Goal: Information Seeking & Learning: Learn about a topic

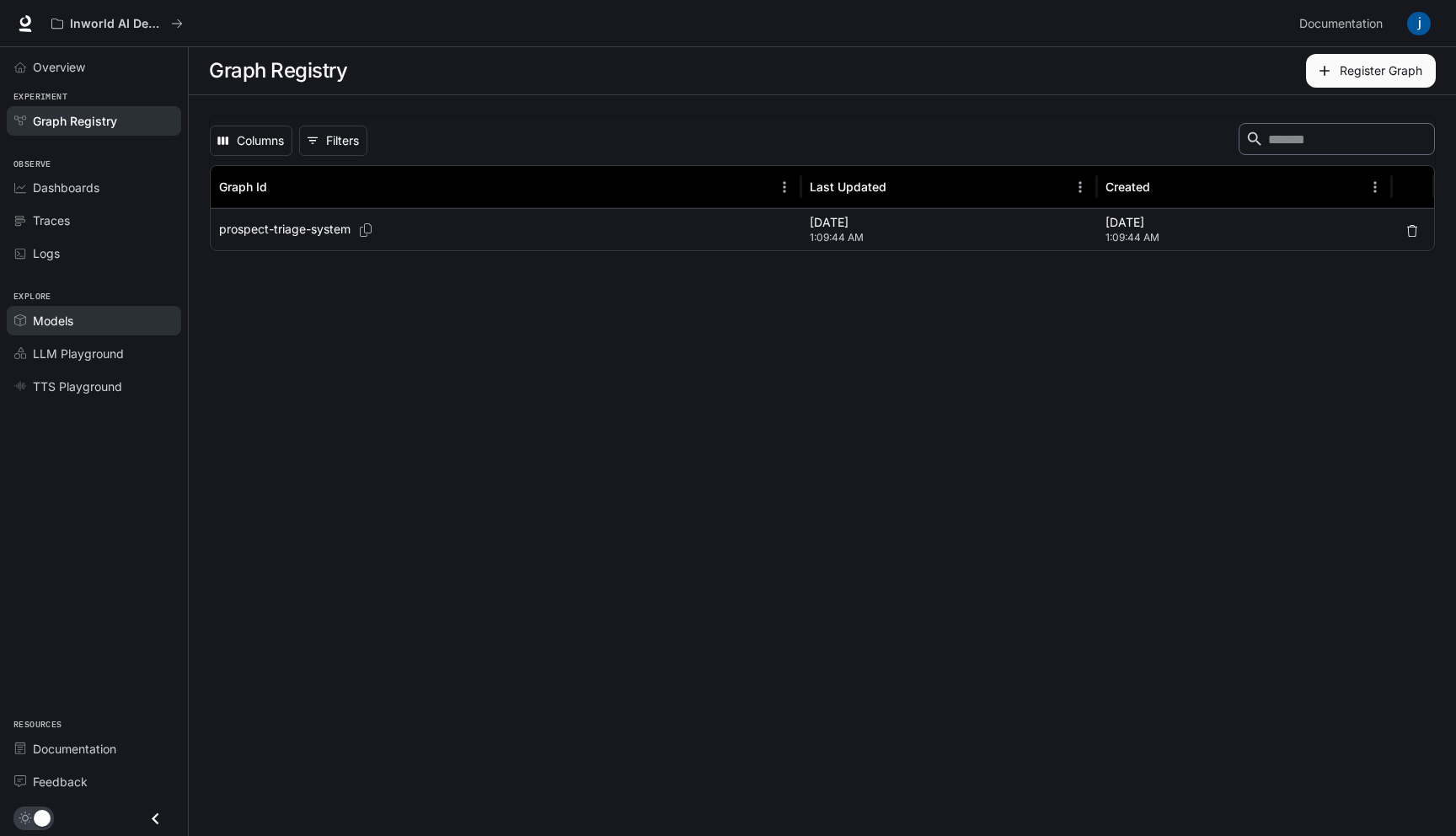
click at [83, 318] on div "Models" at bounding box center [103, 321] width 141 height 18
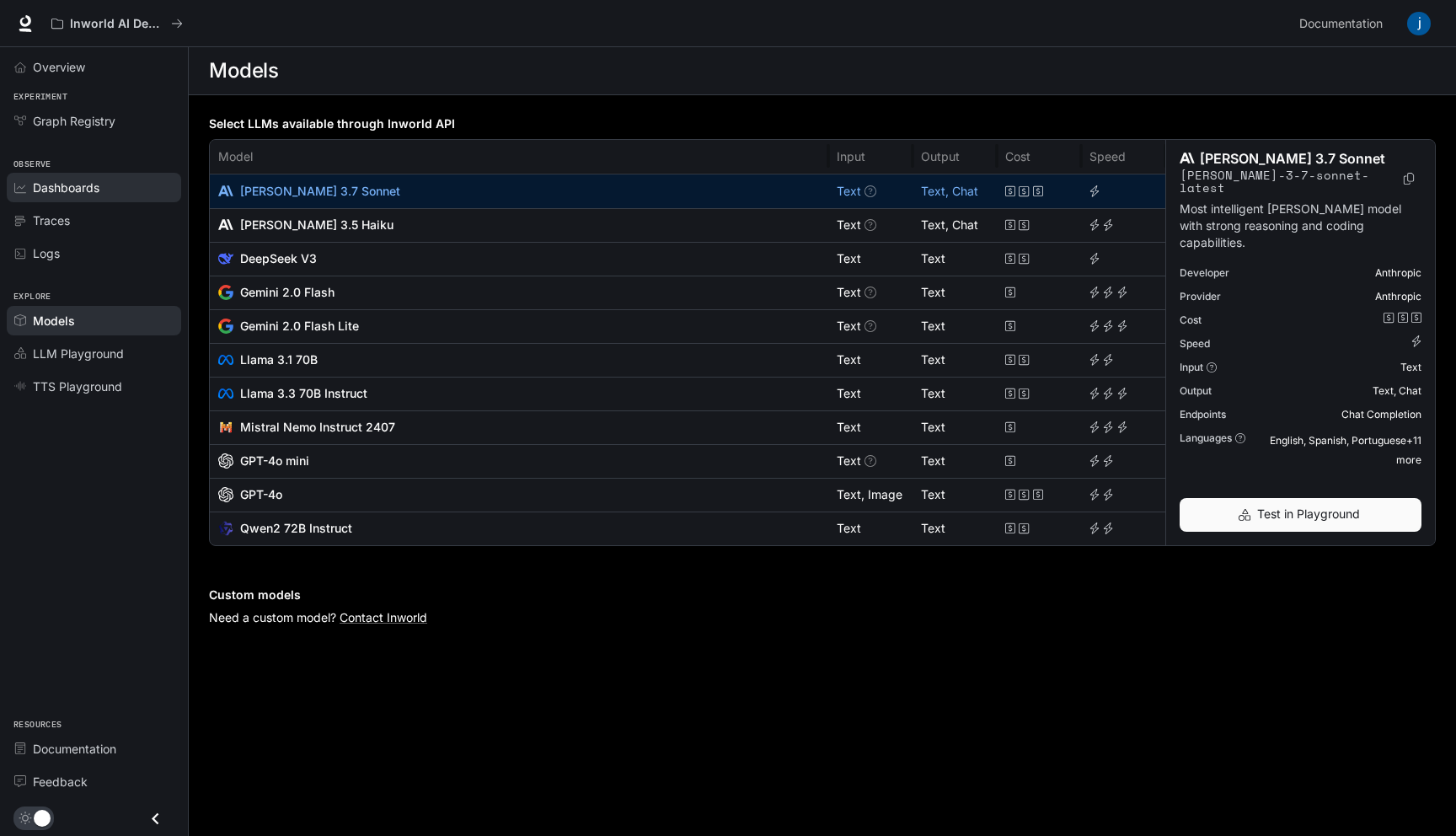
click at [83, 193] on span "Dashboards" at bounding box center [65, 187] width 66 height 18
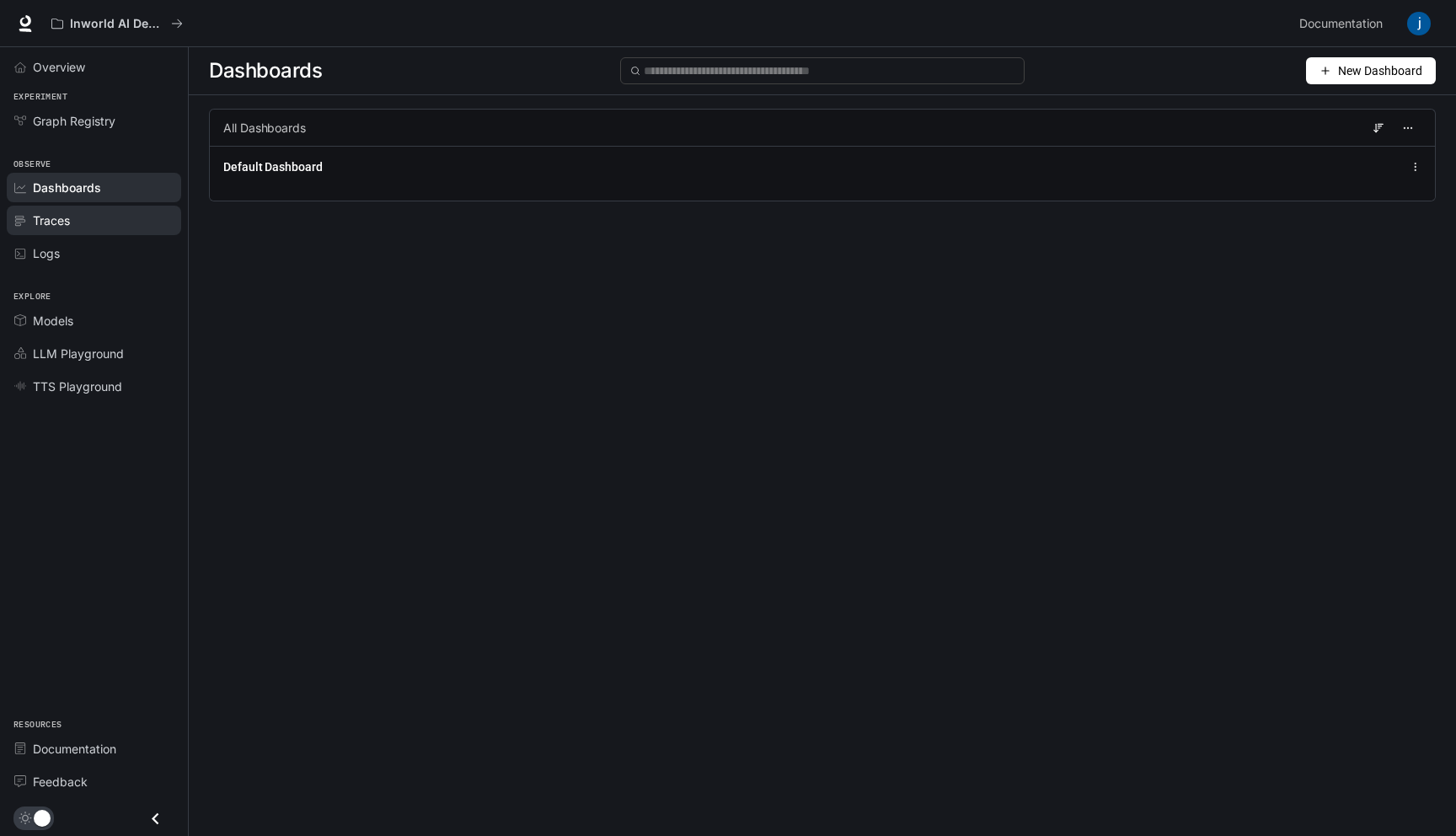
click at [78, 222] on div "Traces" at bounding box center [103, 220] width 141 height 18
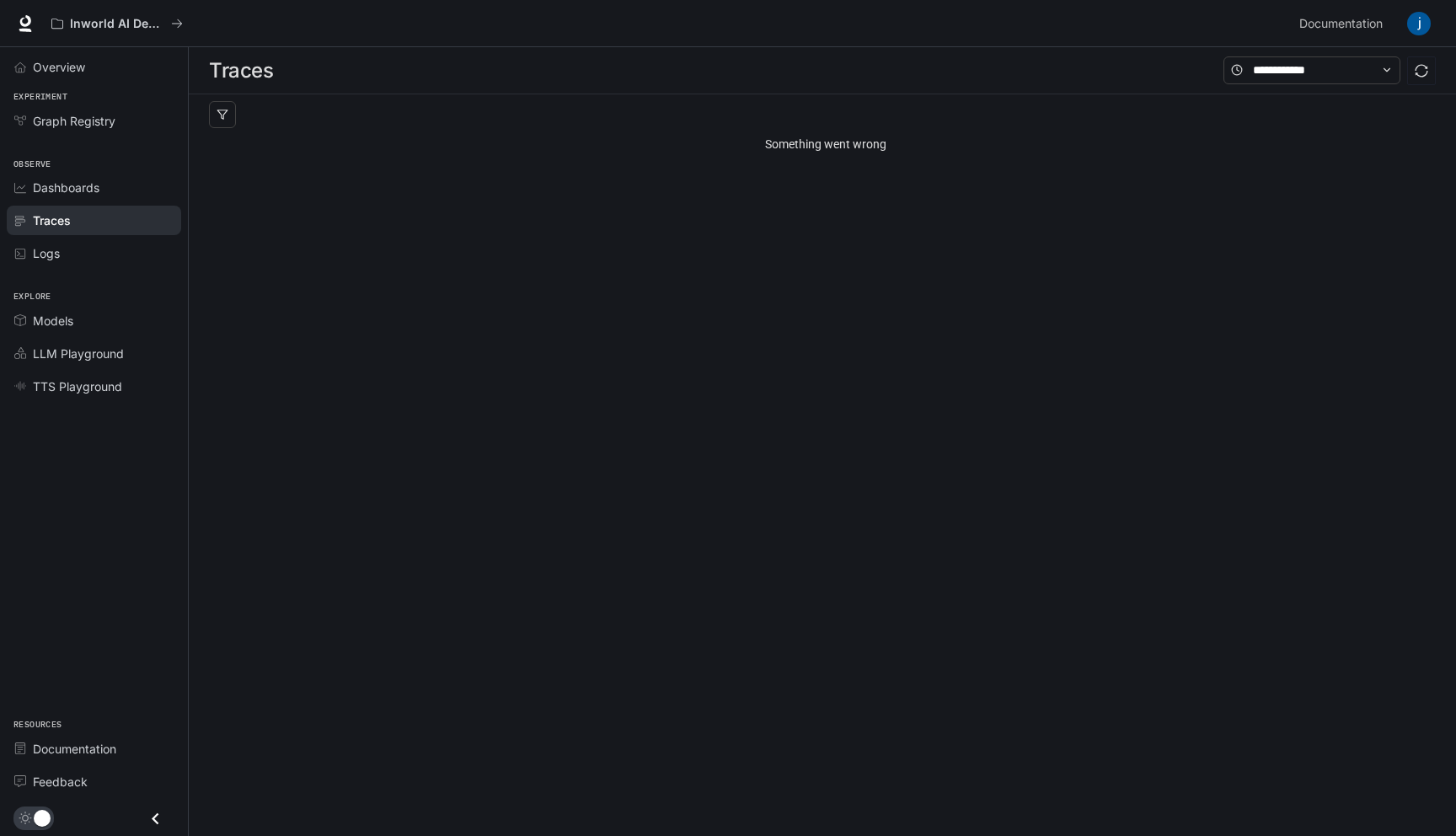
click at [82, 221] on div "Traces" at bounding box center [103, 220] width 141 height 18
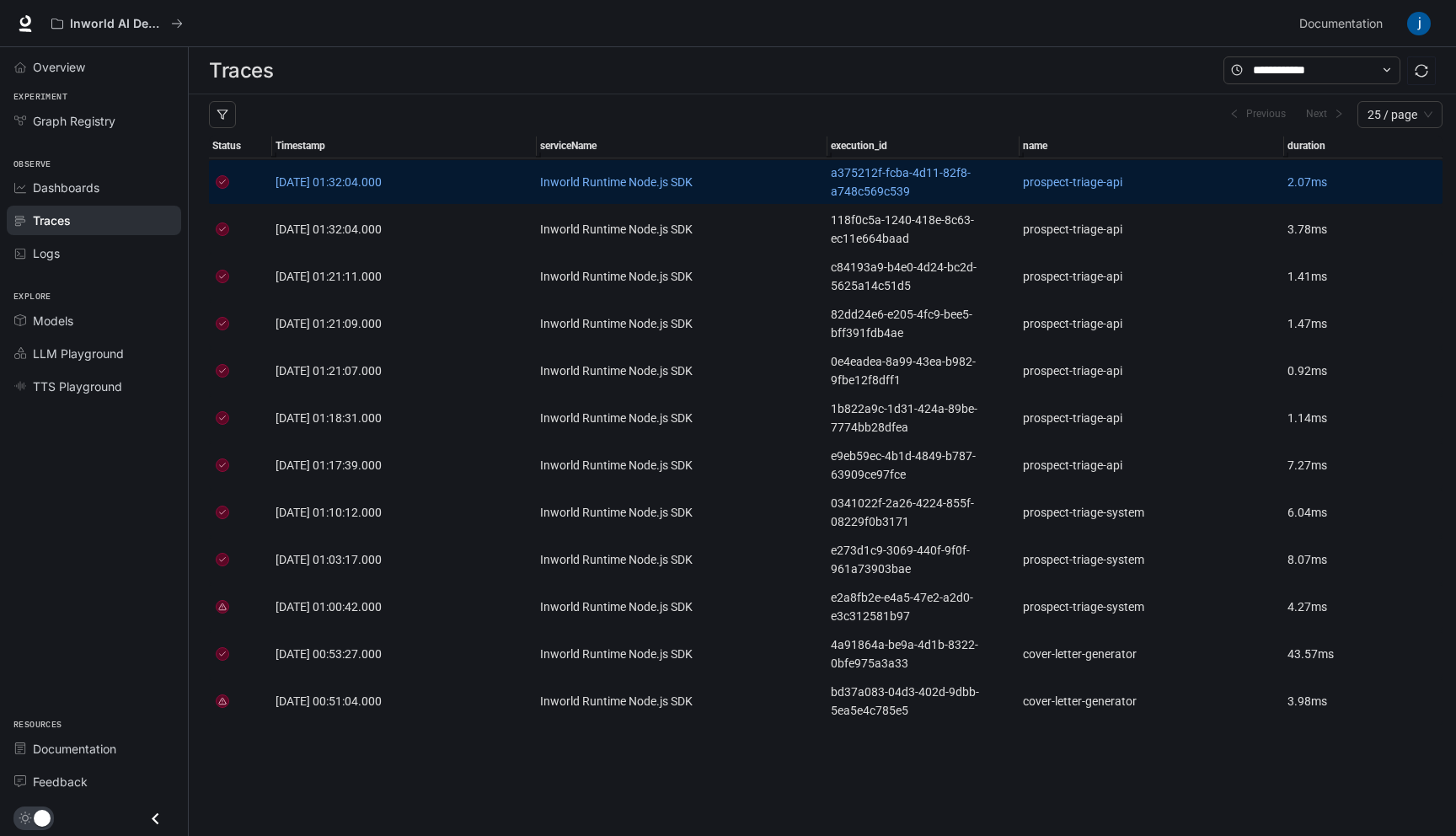
click at [439, 178] on link "[DATE] 01:32:04.000" at bounding box center [404, 182] width 258 height 19
click at [364, 183] on span "[DATE] 01:32:04.000" at bounding box center [328, 182] width 106 height 14
click at [1040, 189] on link "prospect-triage-api" at bounding box center [1152, 182] width 258 height 19
click at [1041, 189] on link "prospect-triage-api" at bounding box center [1152, 182] width 258 height 19
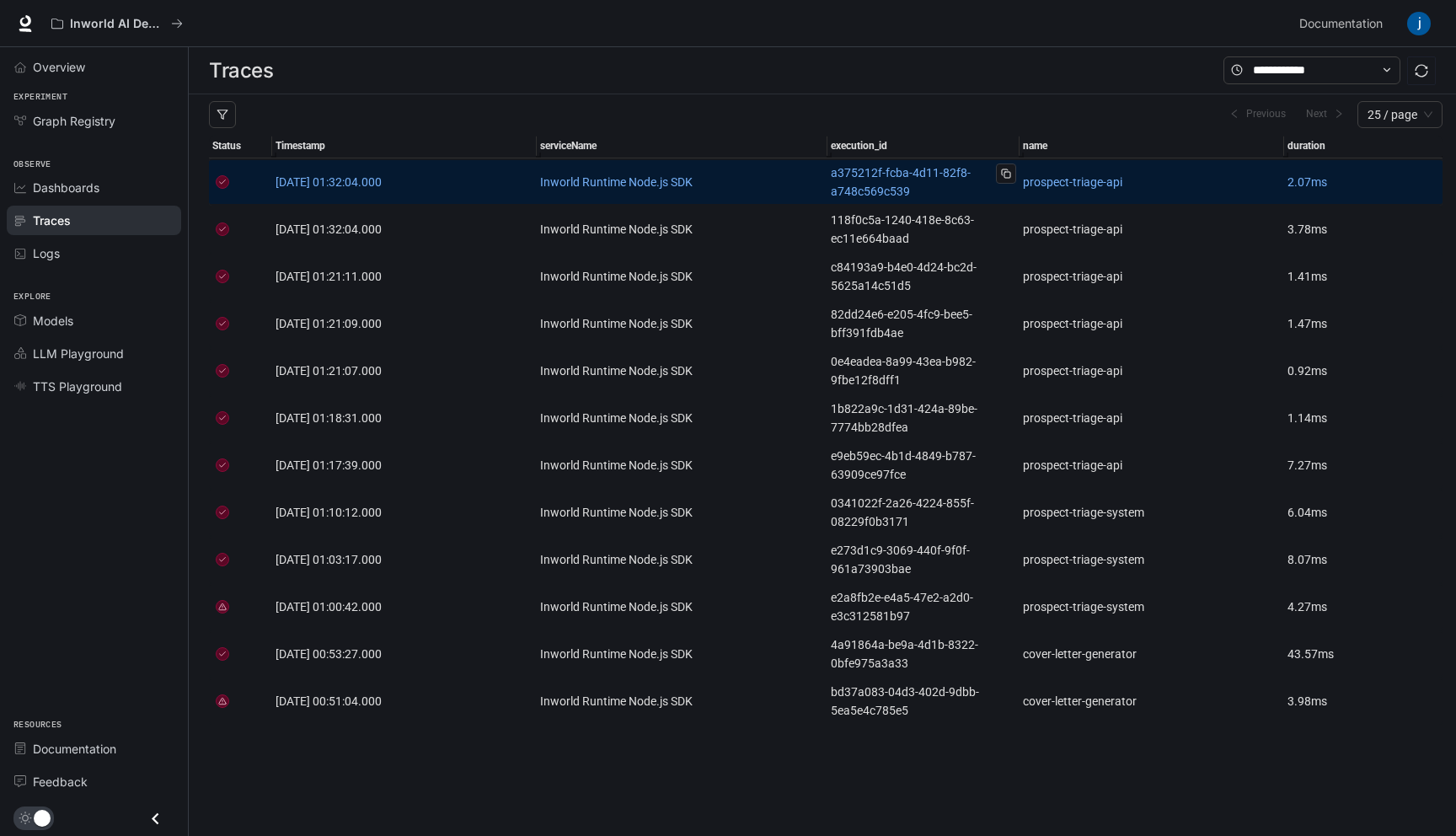
click at [876, 178] on link "a375212f-fcba-4d11-82f8-a748c569c539" at bounding box center [924, 181] width 186 height 37
click at [657, 183] on link "Inworld Runtime Node.js SDK" at bounding box center [682, 182] width 284 height 19
click at [382, 176] on span "[DATE] 01:32:04.000" at bounding box center [328, 182] width 106 height 14
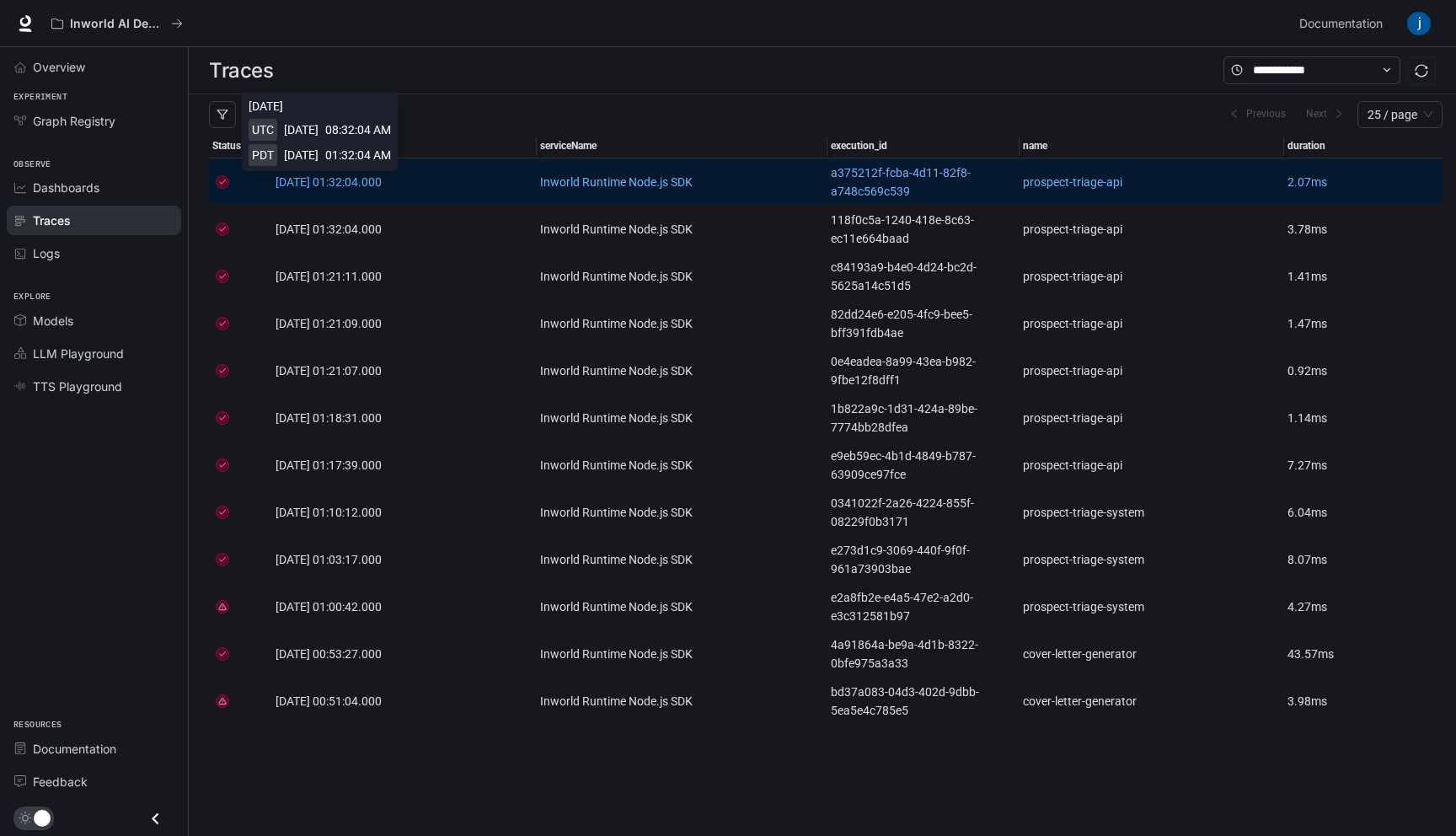
click at [382, 176] on span "[DATE] 01:32:04.000" at bounding box center [328, 182] width 106 height 14
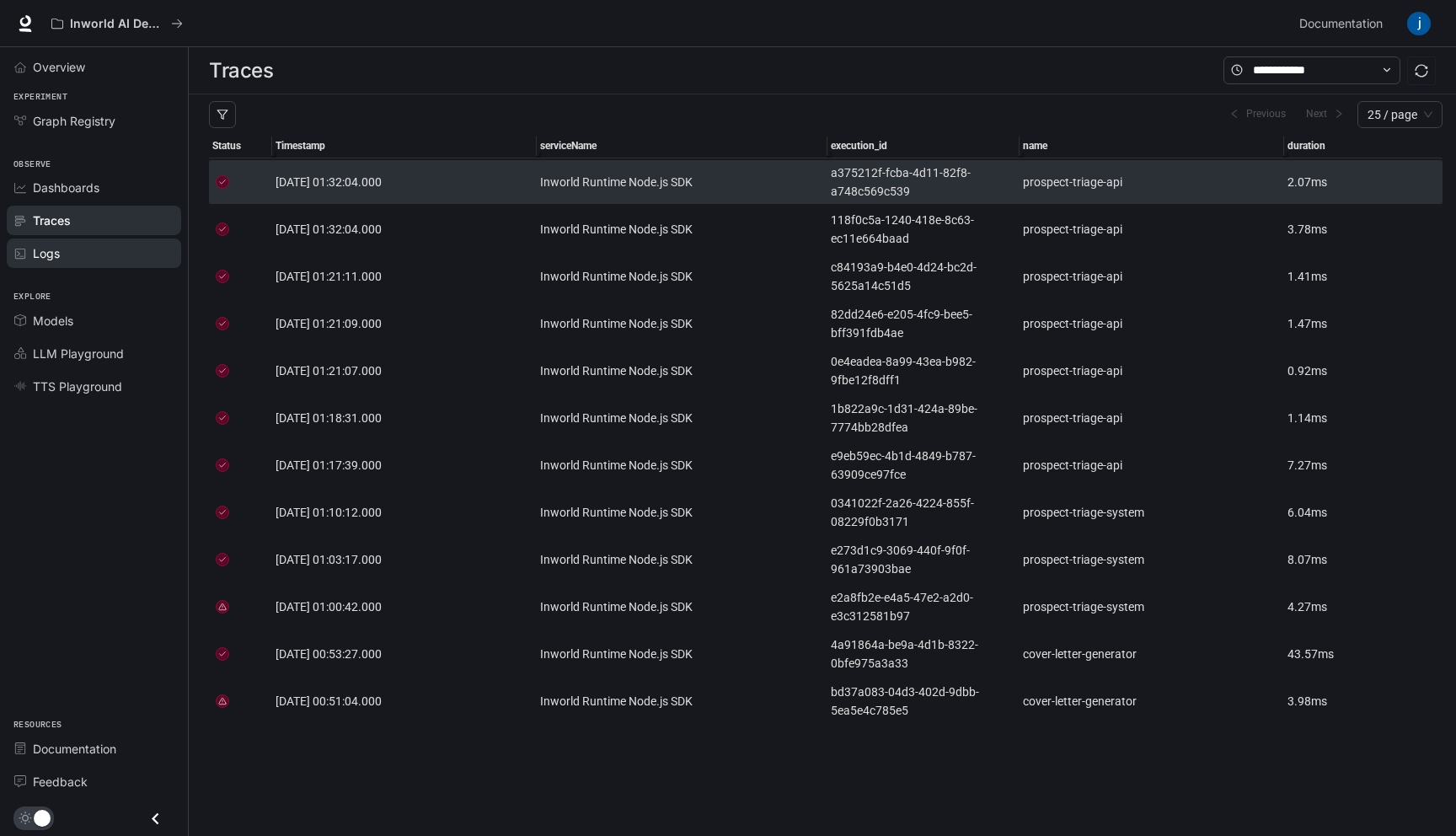
click at [92, 250] on div "Logs" at bounding box center [103, 253] width 141 height 18
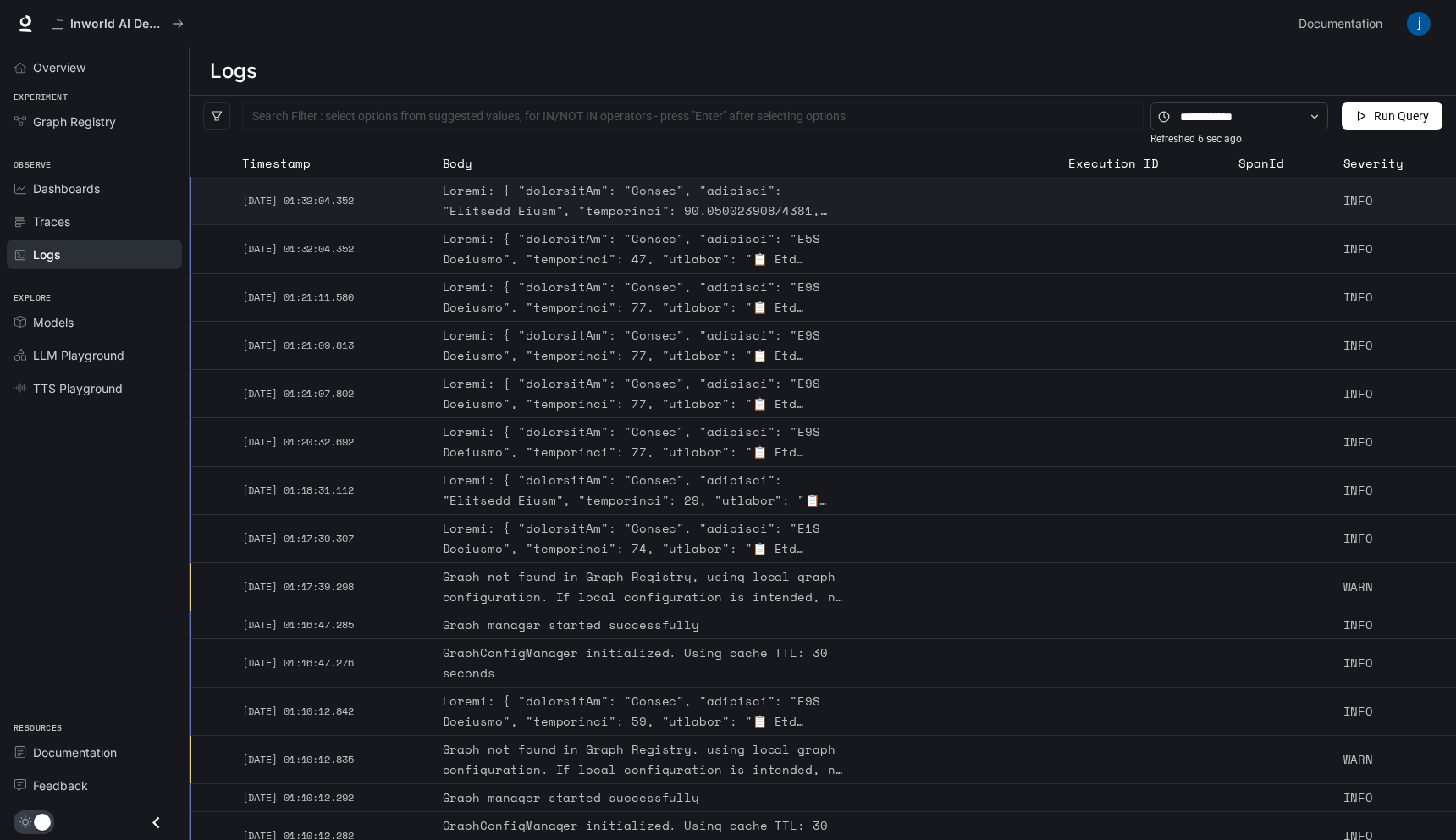
click at [585, 208] on div at bounding box center [646, 200] width 406 height 41
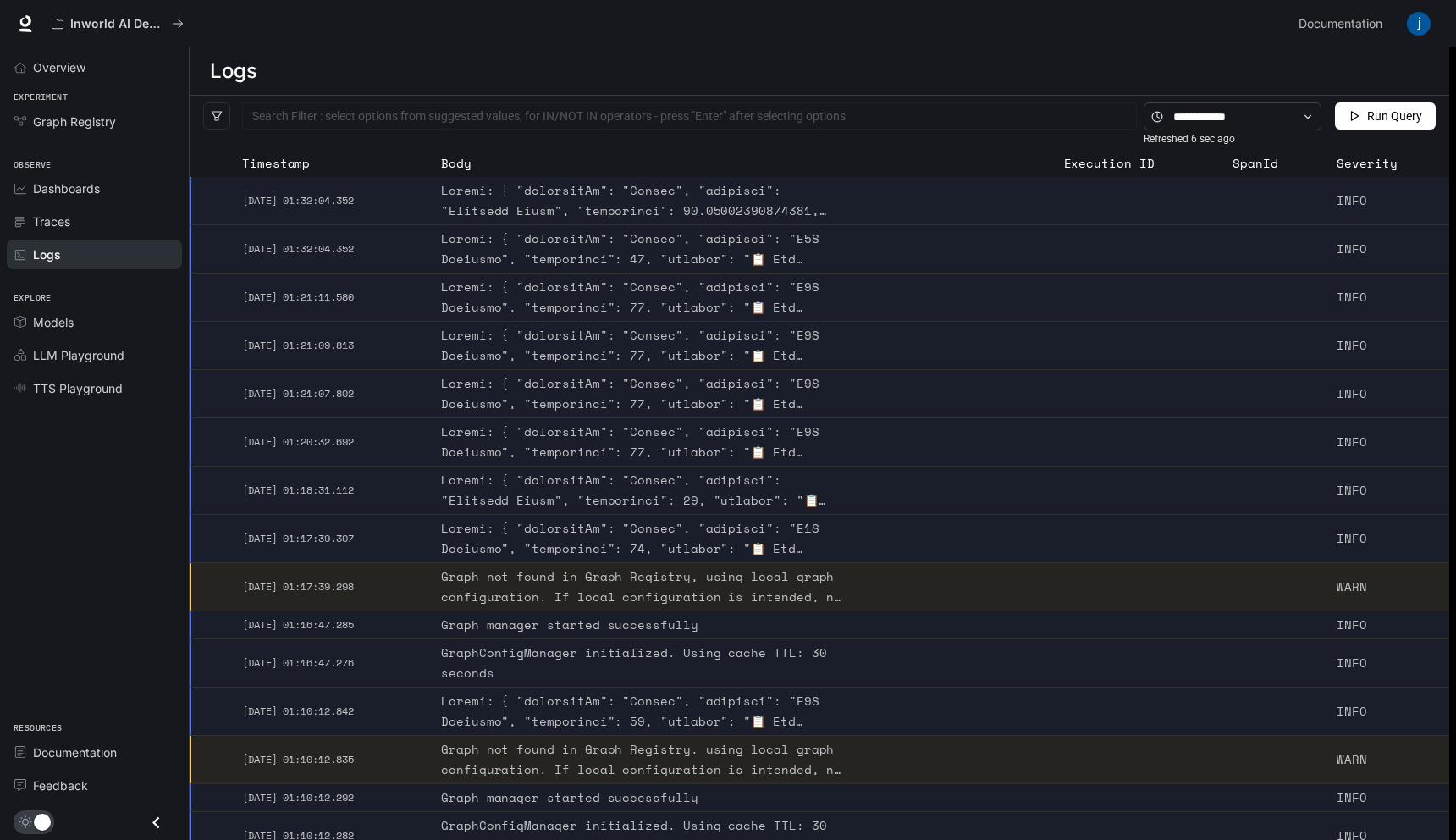
type textarea "**********"
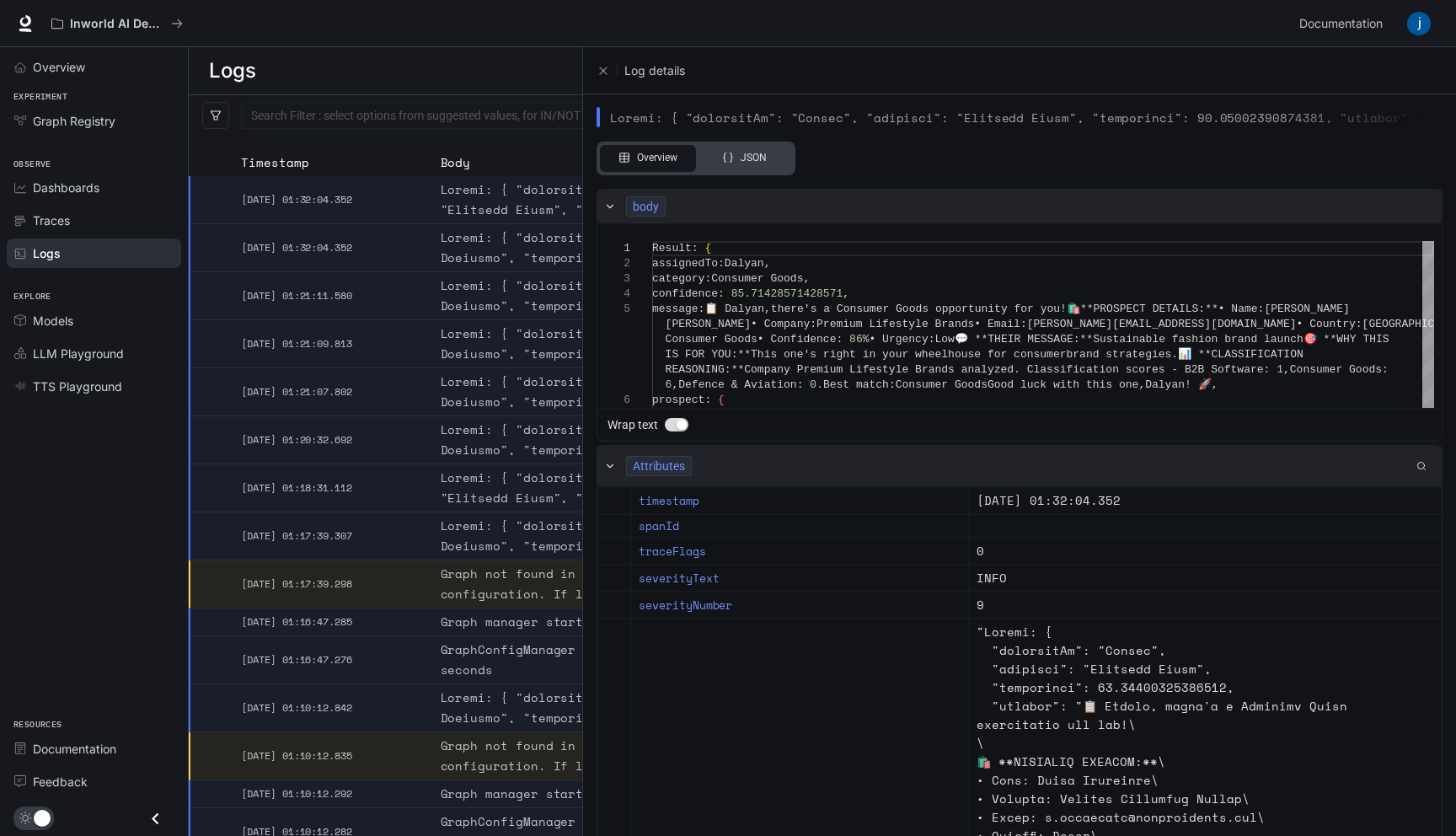
click at [745, 151] on div "JSON" at bounding box center [744, 157] width 71 height 25
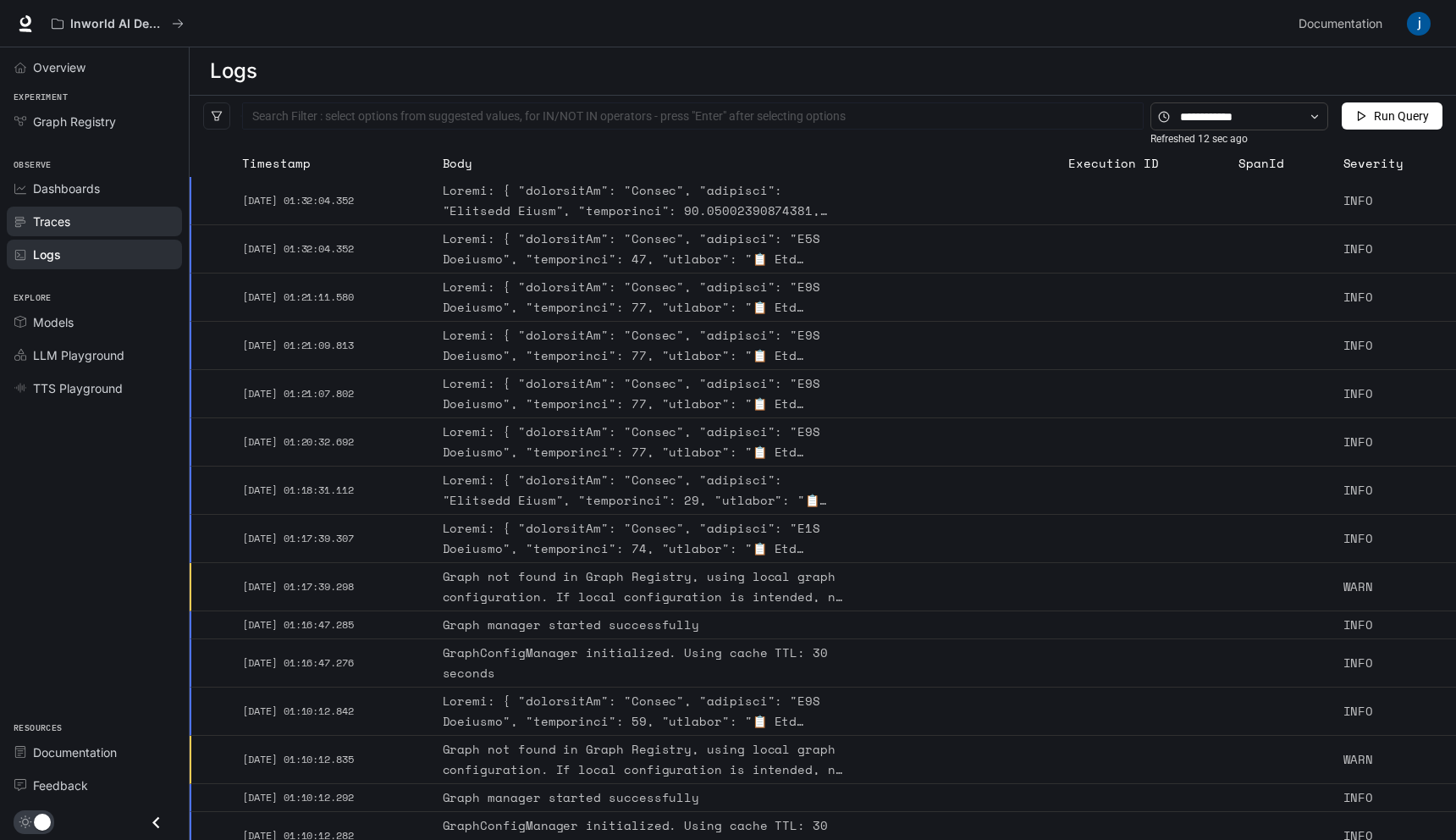
click at [22, 228] on link "Traces" at bounding box center [94, 221] width 175 height 29
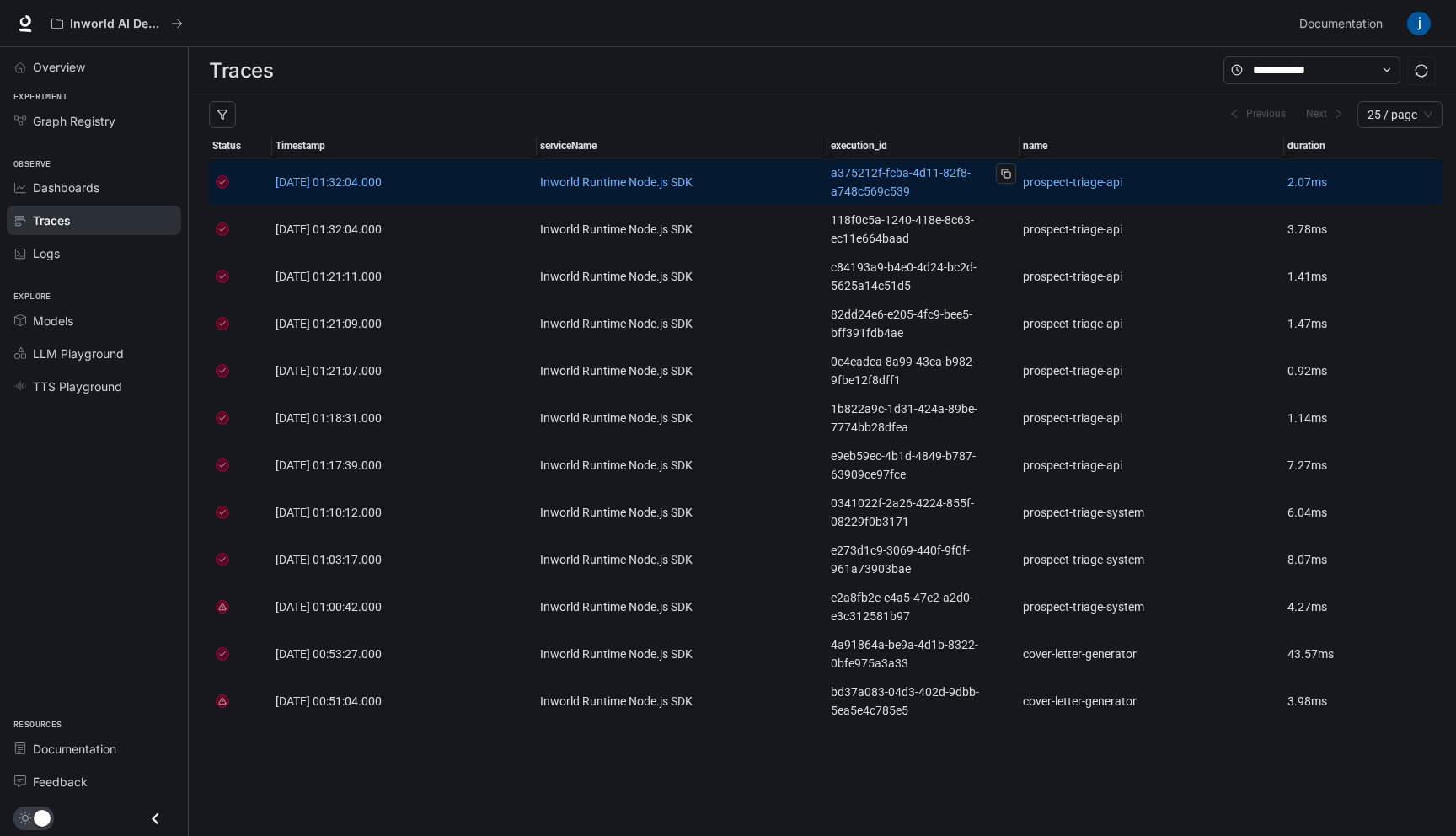
click at [913, 182] on link "a375212f-fcba-4d11-82f8-a748c569c539" at bounding box center [924, 181] width 186 height 37
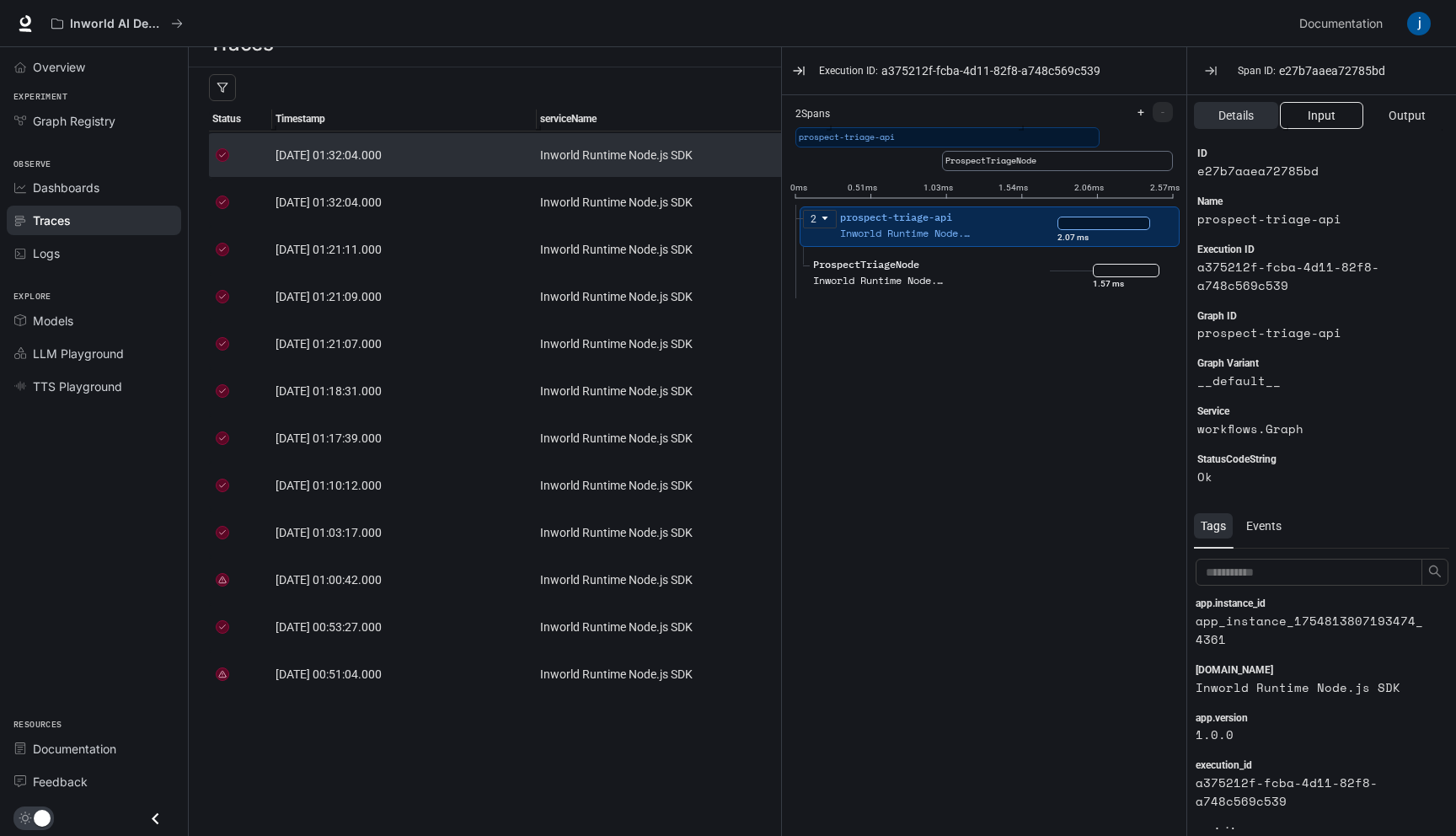
click at [1308, 116] on span "Input" at bounding box center [1322, 115] width 28 height 19
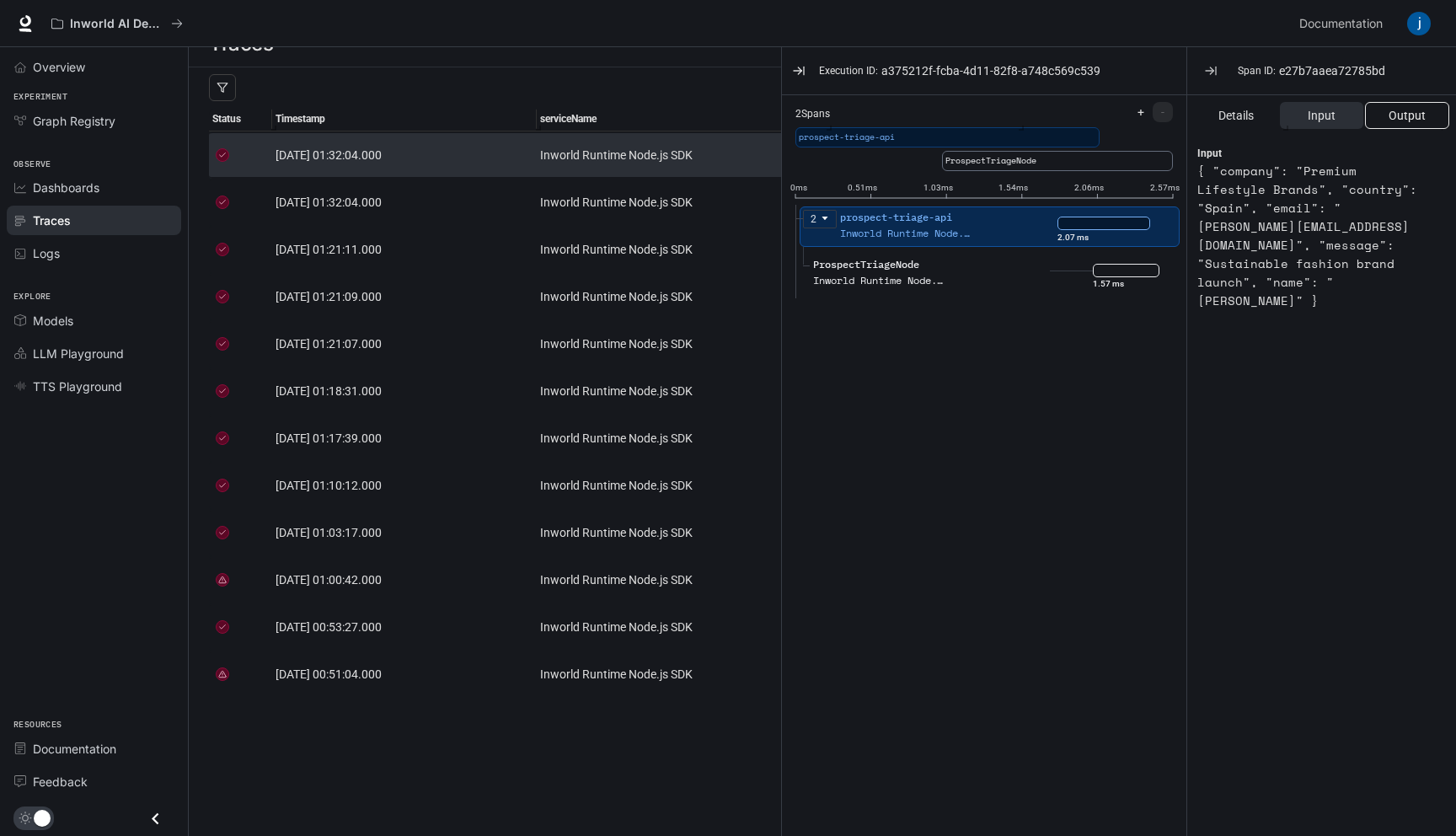
click at [1396, 113] on span "Output" at bounding box center [1407, 115] width 37 height 19
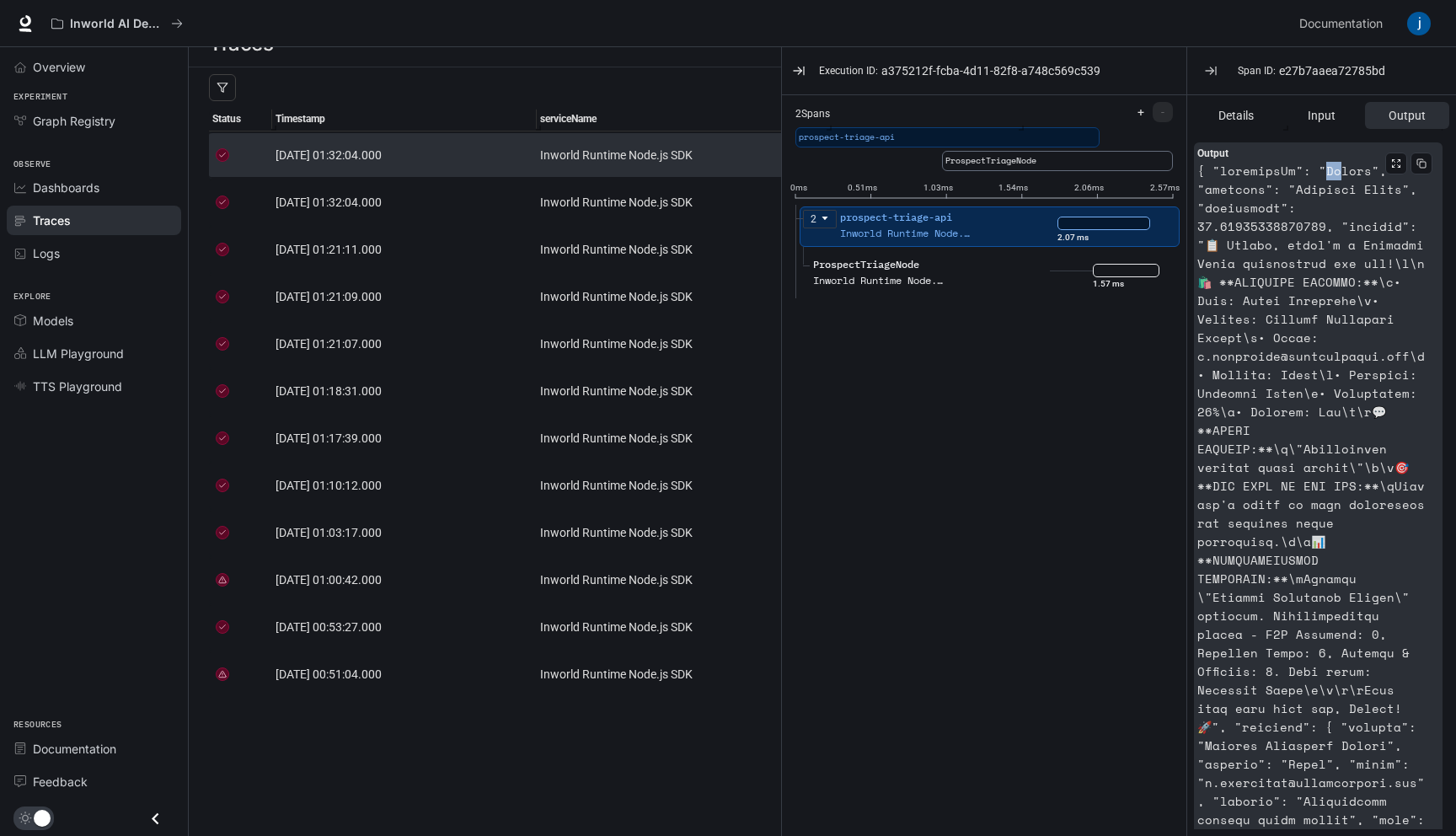
drag, startPoint x: 1322, startPoint y: 174, endPoint x: 1335, endPoint y: 174, distance: 13.0
click at [1335, 174] on article at bounding box center [1312, 579] width 229 height 834
click at [1281, 174] on article at bounding box center [1312, 579] width 229 height 834
drag, startPoint x: 1238, startPoint y: 173, endPoint x: 1296, endPoint y: 173, distance: 58.0
click at [1295, 173] on article at bounding box center [1312, 579] width 229 height 834
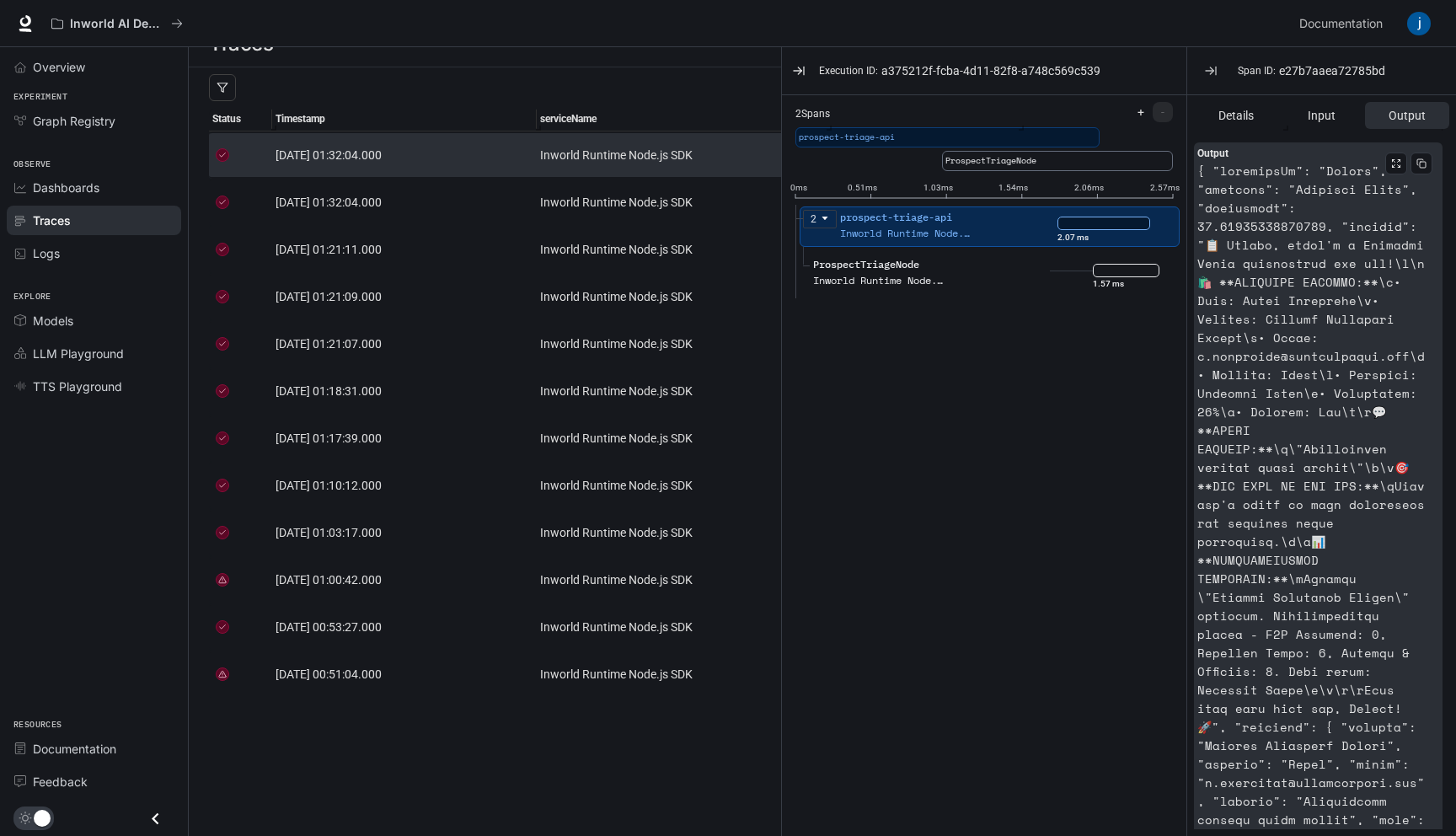
click at [1296, 173] on article at bounding box center [1312, 579] width 229 height 834
drag, startPoint x: 1328, startPoint y: 170, endPoint x: 1345, endPoint y: 170, distance: 17.0
click at [1345, 170] on article at bounding box center [1312, 579] width 229 height 834
drag, startPoint x: 1231, startPoint y: 174, endPoint x: 1253, endPoint y: 174, distance: 22.0
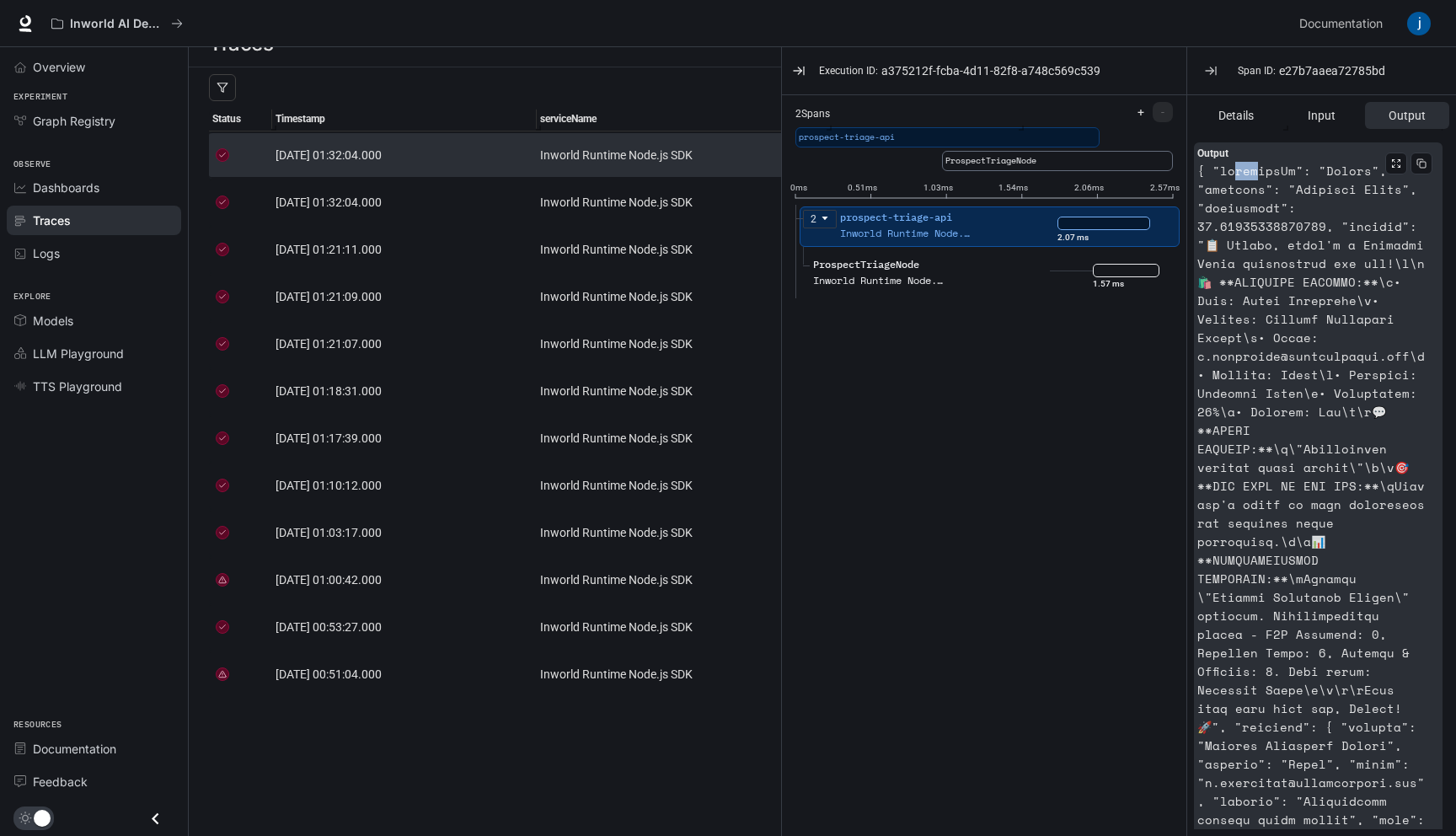
click at [1253, 174] on article at bounding box center [1312, 579] width 229 height 834
drag, startPoint x: 1232, startPoint y: 174, endPoint x: 1252, endPoint y: 174, distance: 20.0
click at [1252, 174] on article at bounding box center [1312, 579] width 229 height 834
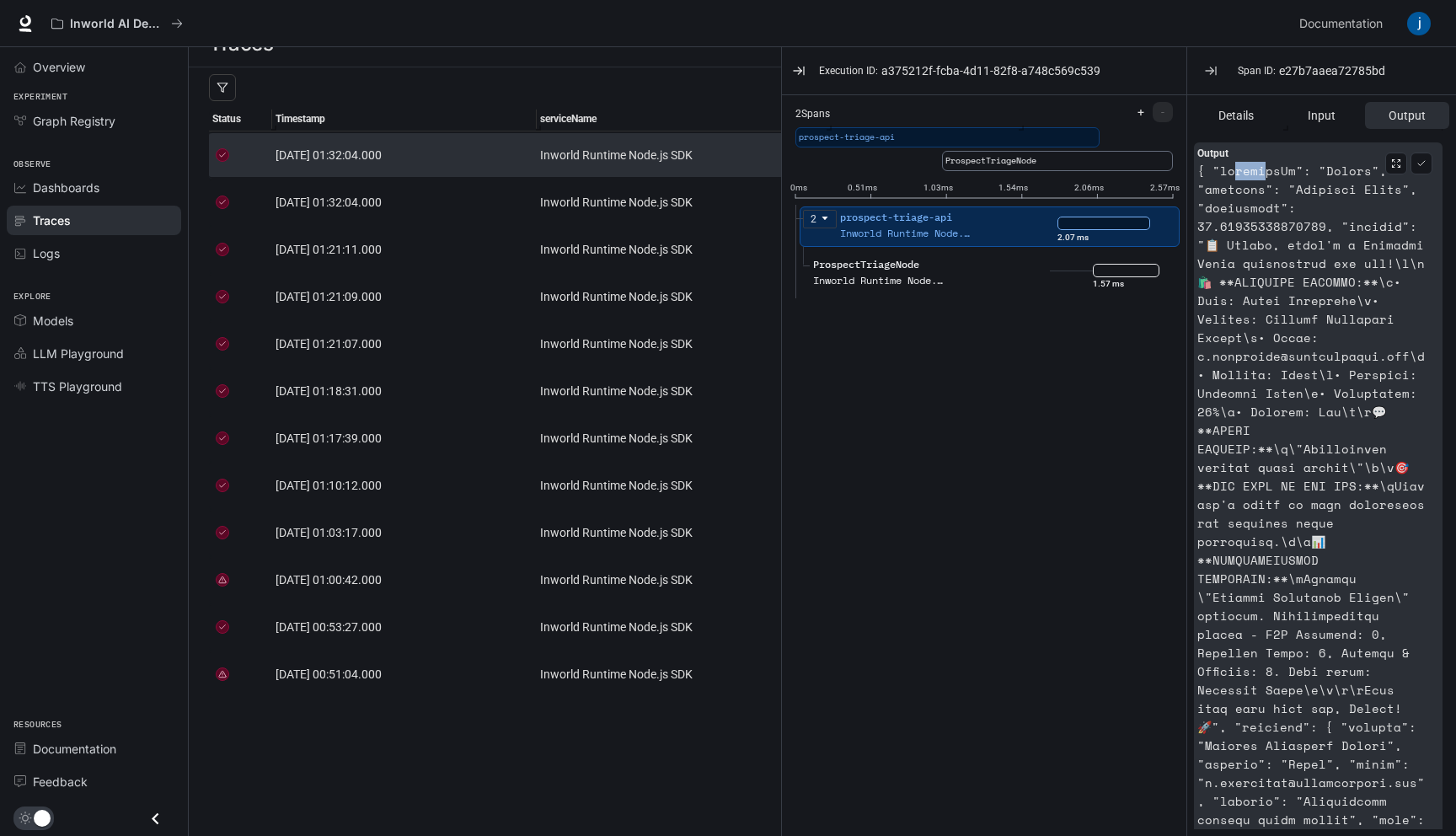
drag, startPoint x: 1231, startPoint y: 172, endPoint x: 1263, endPoint y: 172, distance: 32.0
click at [1262, 172] on article at bounding box center [1312, 579] width 229 height 834
click at [1263, 172] on article at bounding box center [1312, 579] width 229 height 834
click at [1320, 166] on article at bounding box center [1312, 579] width 229 height 834
click at [1266, 180] on article at bounding box center [1312, 579] width 229 height 834
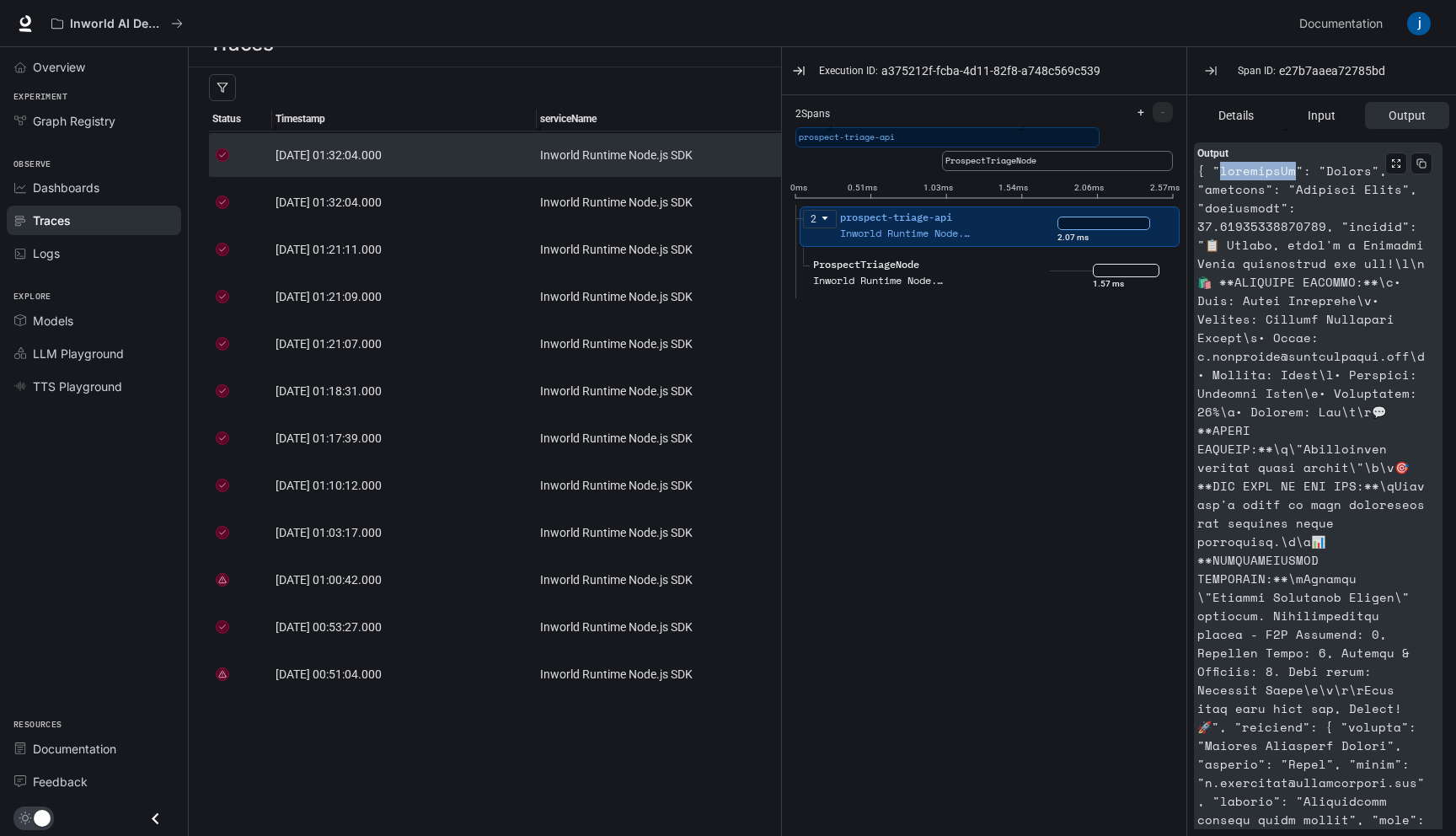
drag, startPoint x: 1221, startPoint y: 170, endPoint x: 1292, endPoint y: 171, distance: 71.0
click at [1292, 171] on article at bounding box center [1312, 579] width 229 height 834
copy article "assignedTo"
